Goal: Task Accomplishment & Management: Manage account settings

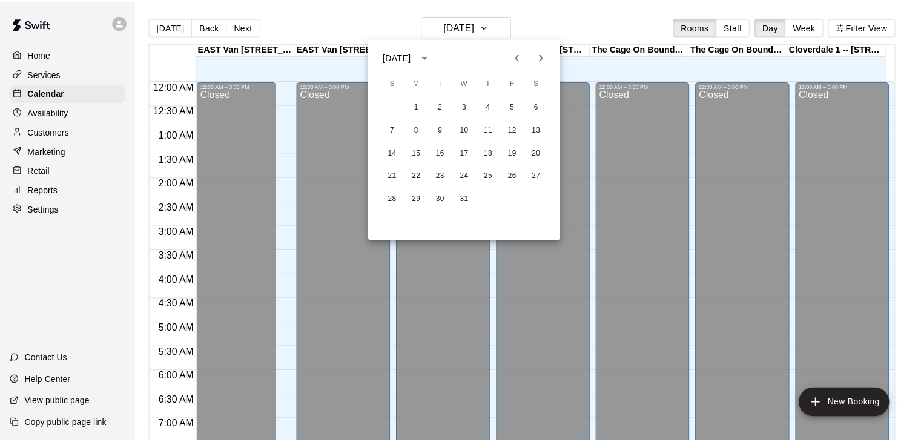
scroll to position [542, 0]
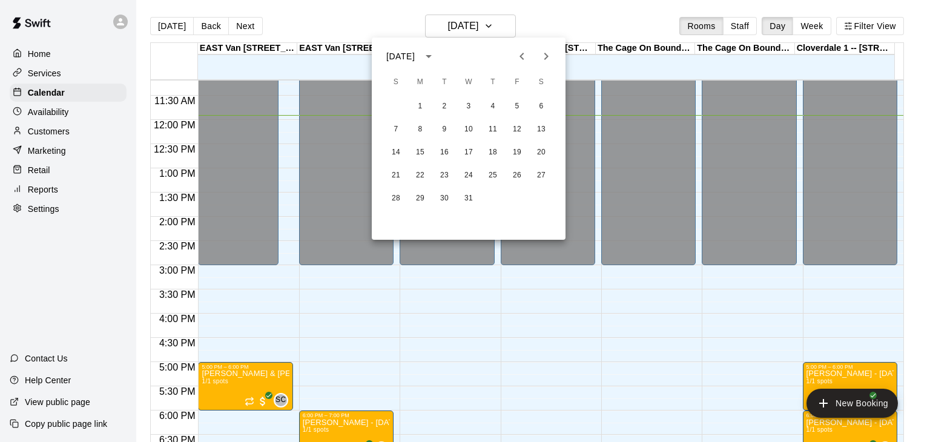
click at [756, 346] on div at bounding box center [465, 221] width 930 height 442
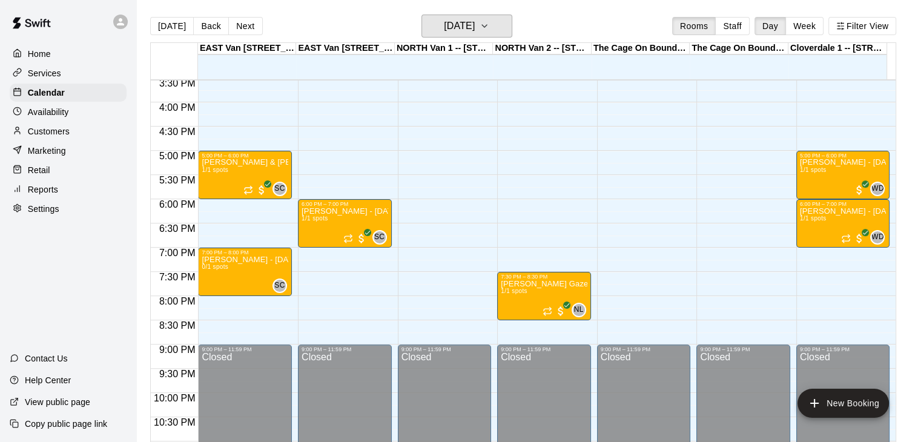
scroll to position [755, 0]
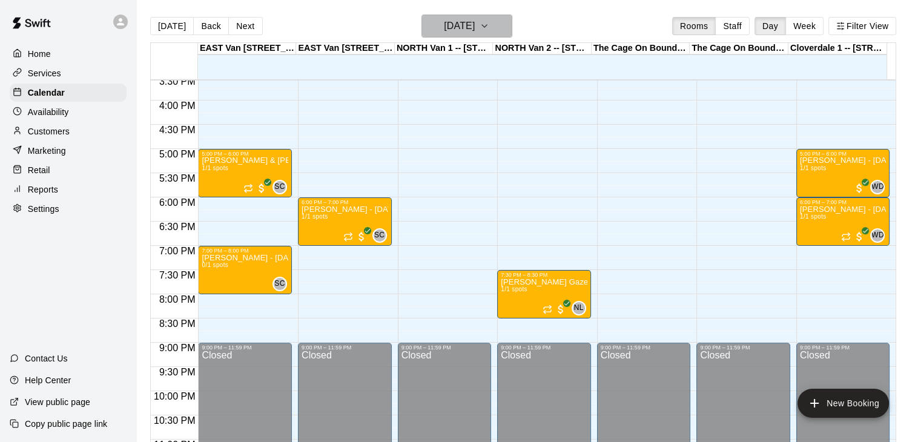
click at [489, 22] on icon "button" at bounding box center [484, 26] width 10 height 15
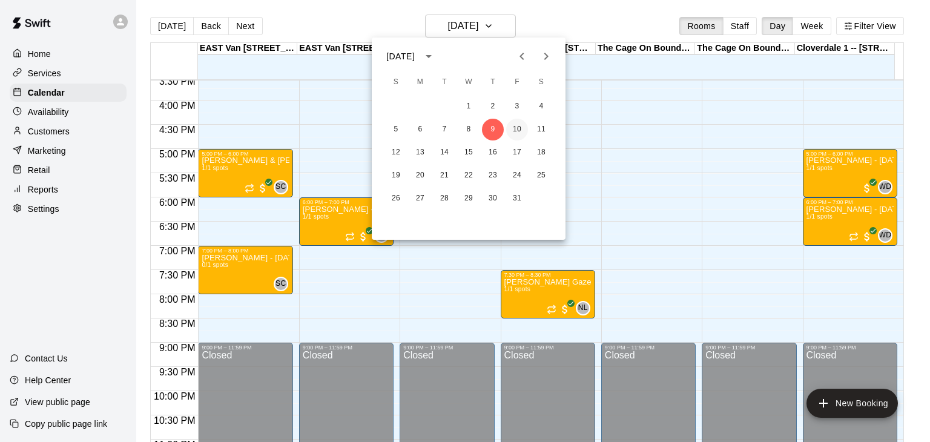
click at [519, 131] on button "10" at bounding box center [517, 130] width 22 height 22
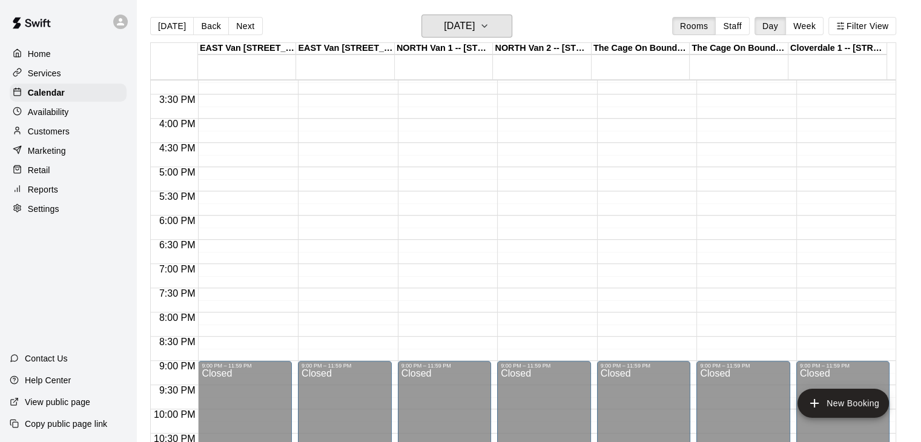
scroll to position [751, 0]
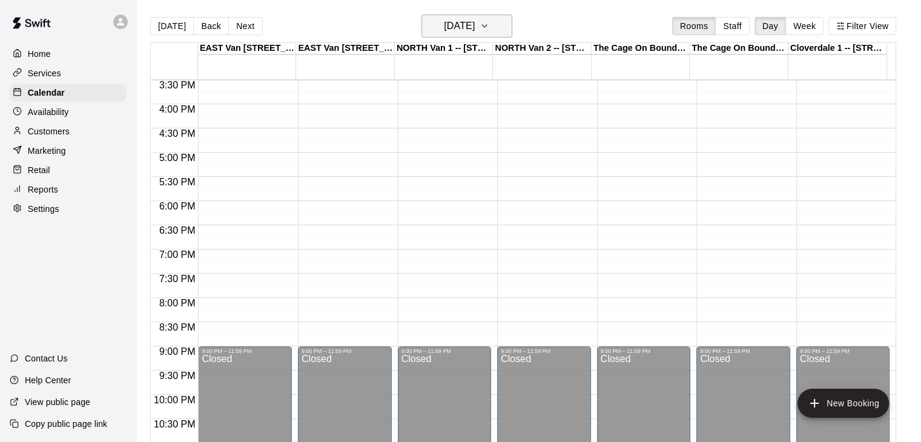
click at [489, 25] on icon "button" at bounding box center [484, 26] width 10 height 15
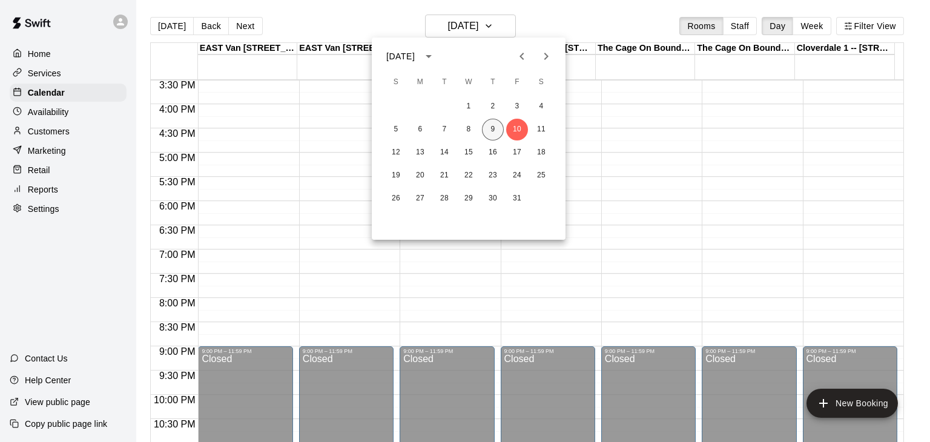
click at [491, 130] on button "9" at bounding box center [493, 130] width 22 height 22
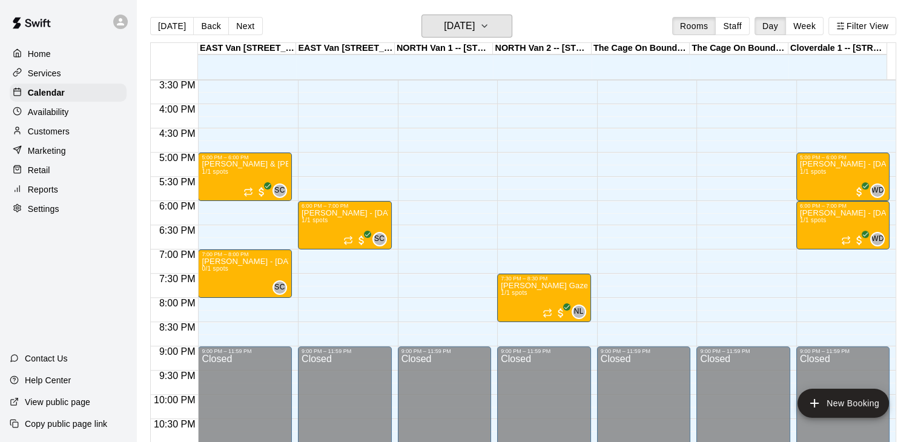
click at [421, 15] on button "[DATE]" at bounding box center [466, 26] width 91 height 23
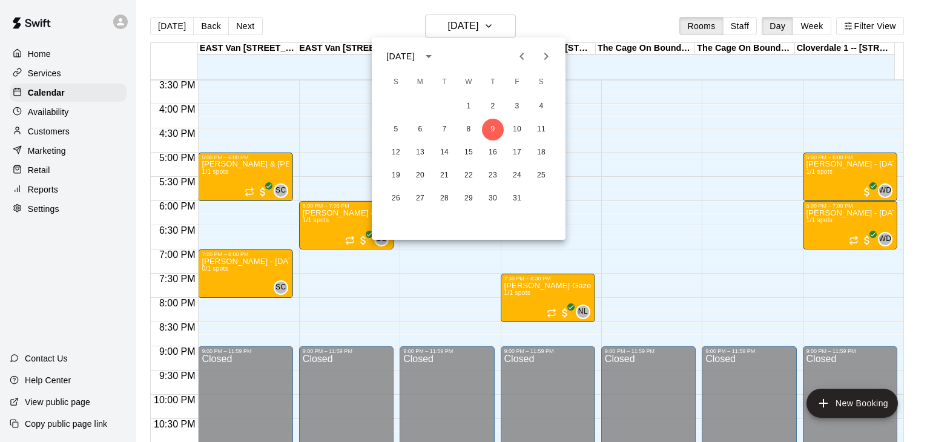
click at [94, 424] on div at bounding box center [465, 221] width 930 height 442
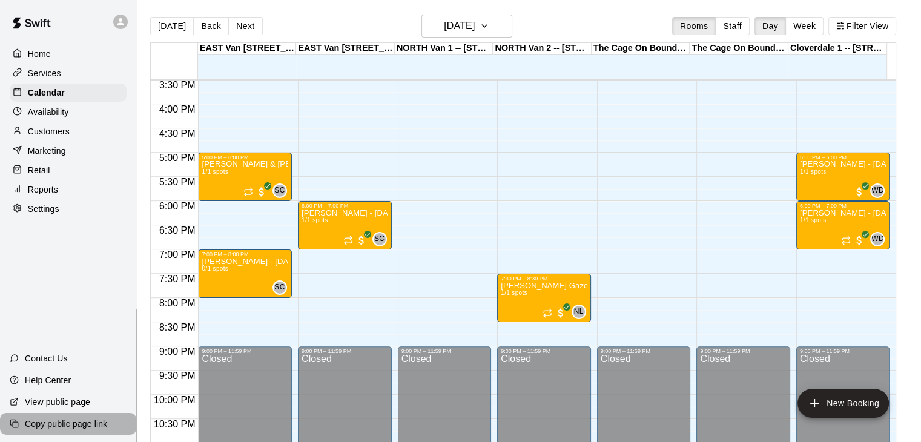
click at [94, 424] on p "Copy public page link" at bounding box center [66, 424] width 82 height 12
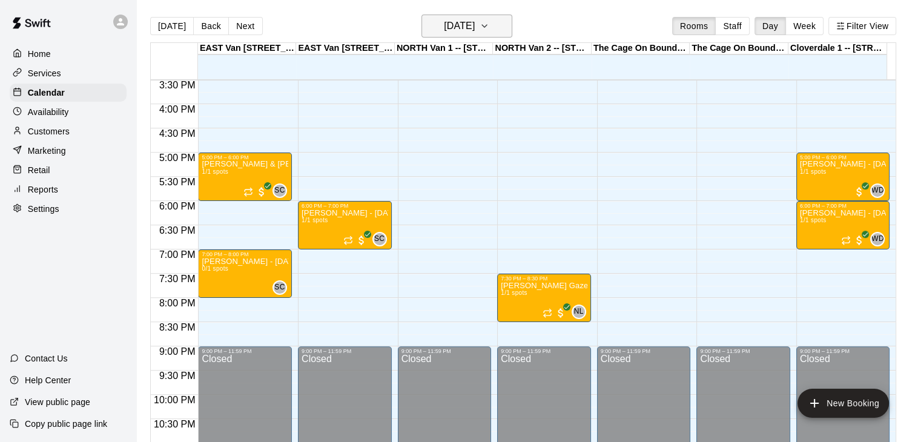
click at [489, 21] on icon "button" at bounding box center [484, 26] width 10 height 15
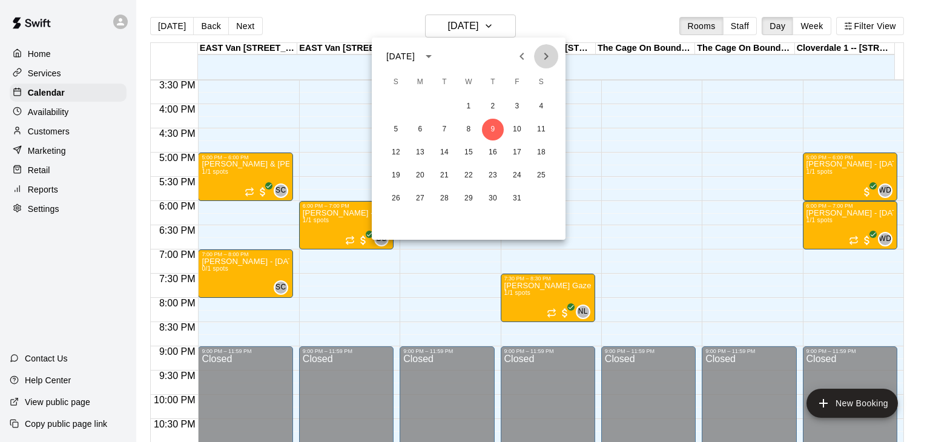
click at [550, 56] on icon "Next month" at bounding box center [546, 56] width 15 height 15
click at [514, 132] on button "7" at bounding box center [517, 130] width 22 height 22
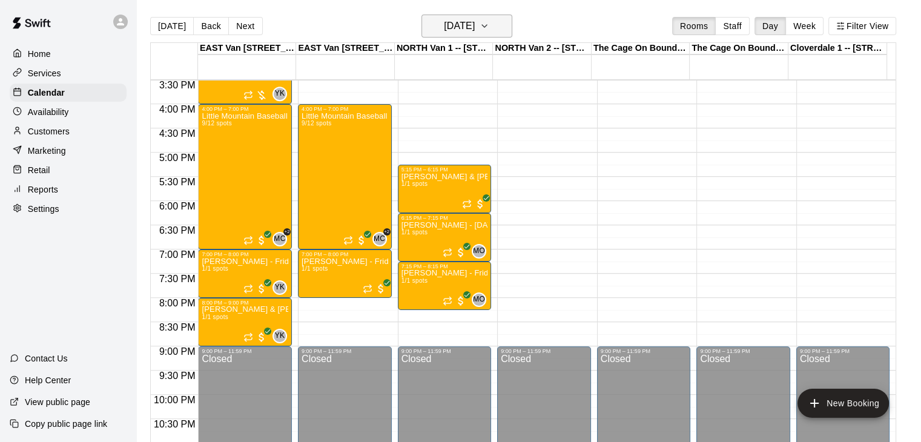
click at [489, 25] on icon "button" at bounding box center [484, 26] width 10 height 15
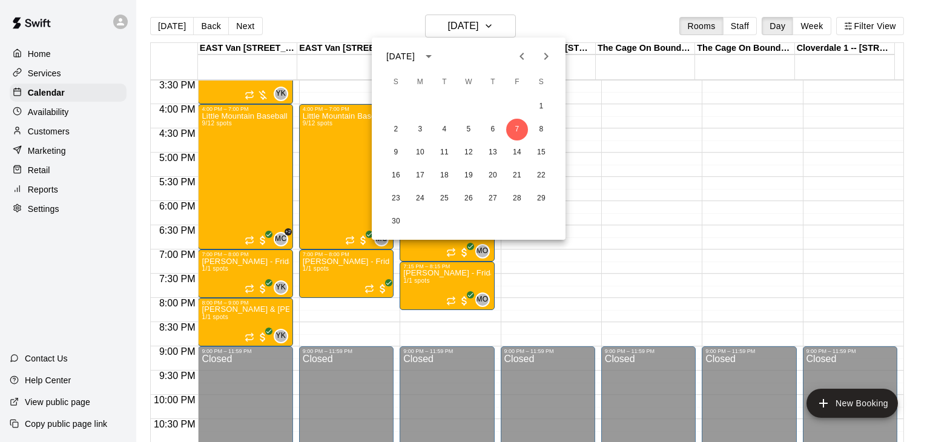
click at [524, 53] on icon "Previous month" at bounding box center [521, 56] width 15 height 15
click at [513, 172] on button "24" at bounding box center [517, 176] width 22 height 22
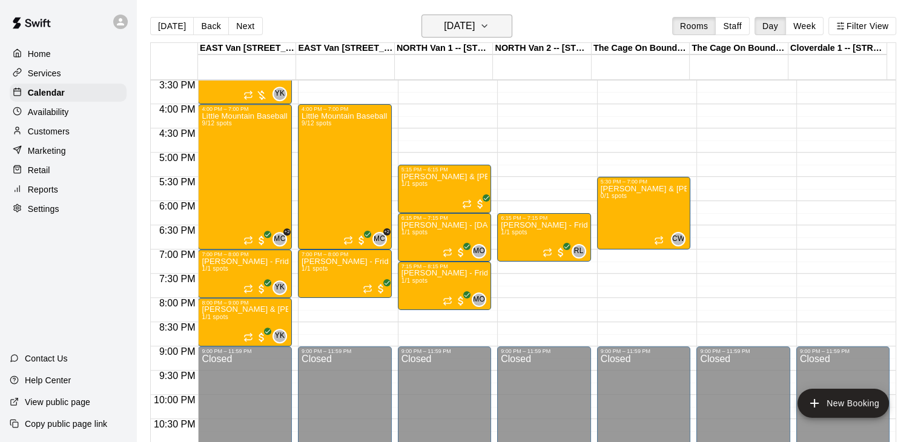
click at [508, 27] on button "[DATE]" at bounding box center [466, 26] width 91 height 23
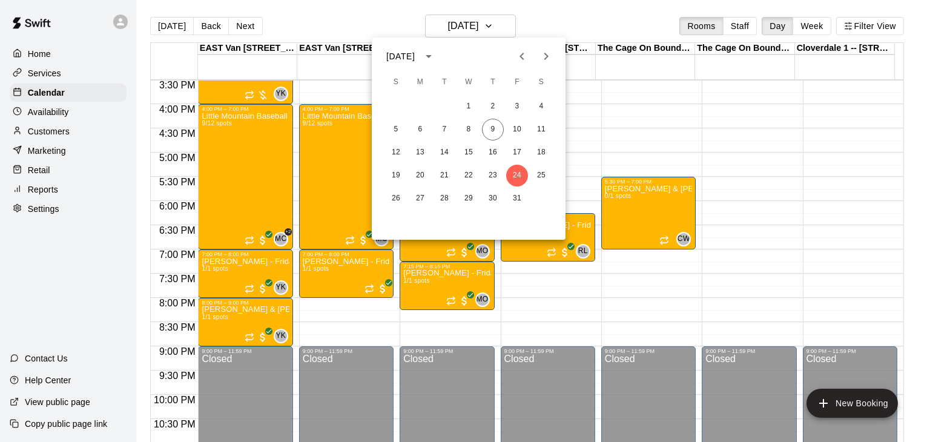
click at [544, 59] on icon "Next month" at bounding box center [546, 56] width 4 height 7
click at [520, 122] on button "7" at bounding box center [517, 130] width 22 height 22
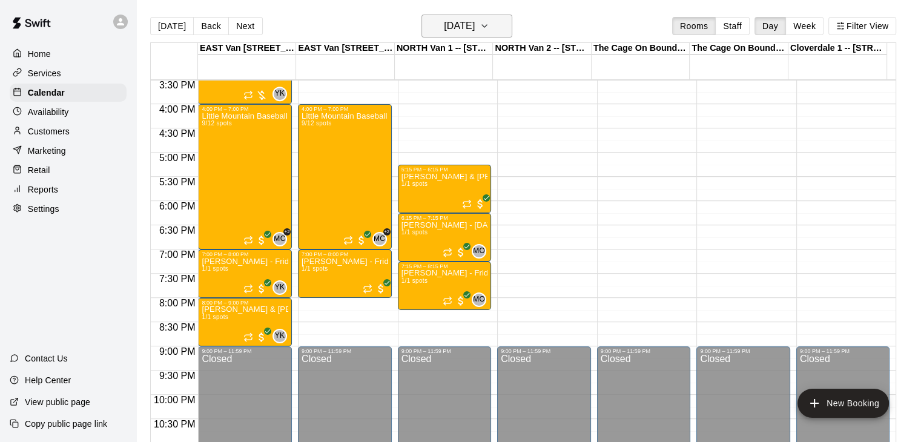
click at [489, 21] on icon "button" at bounding box center [484, 26] width 10 height 15
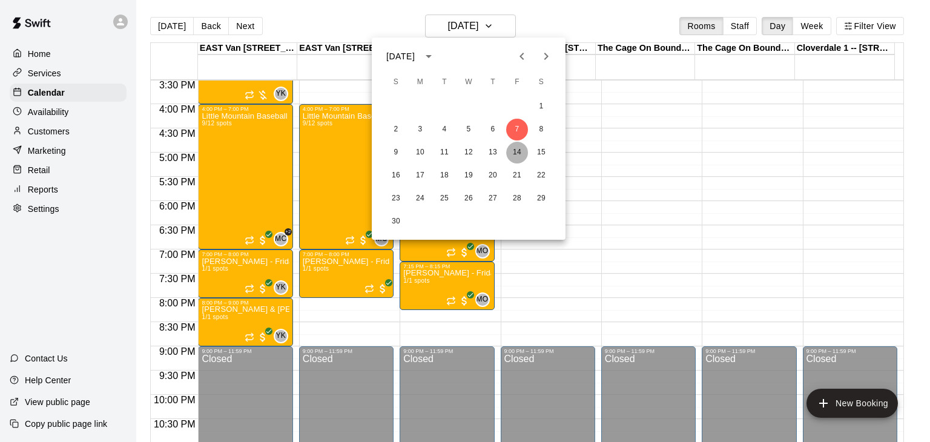
click at [521, 155] on button "14" at bounding box center [517, 153] width 22 height 22
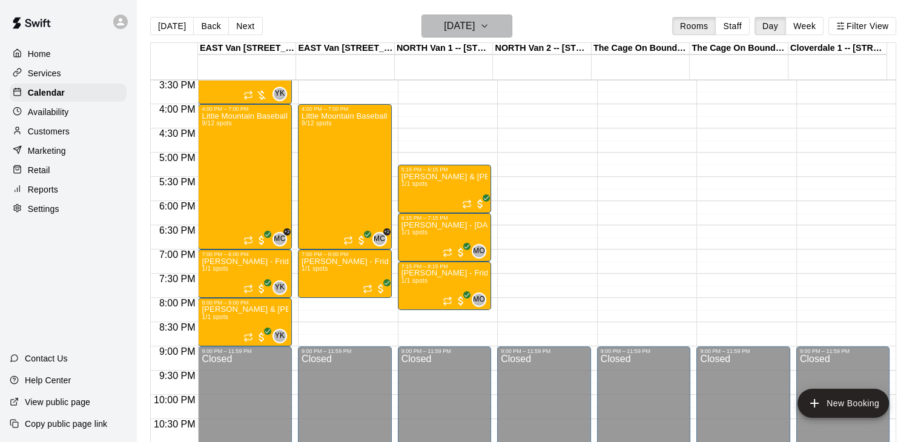
click at [487, 26] on icon "button" at bounding box center [484, 26] width 5 height 2
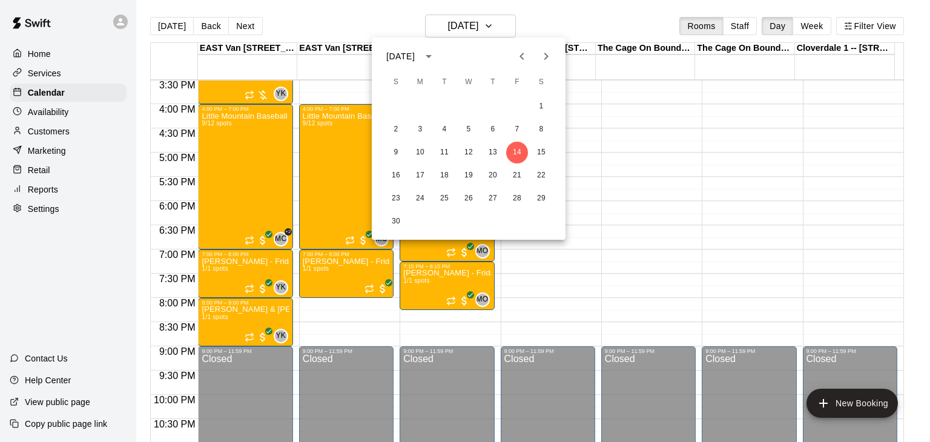
click at [520, 54] on icon "Previous month" at bounding box center [521, 56] width 15 height 15
click at [519, 175] on button "24" at bounding box center [517, 176] width 22 height 22
